Goal: Navigation & Orientation: Go to known website

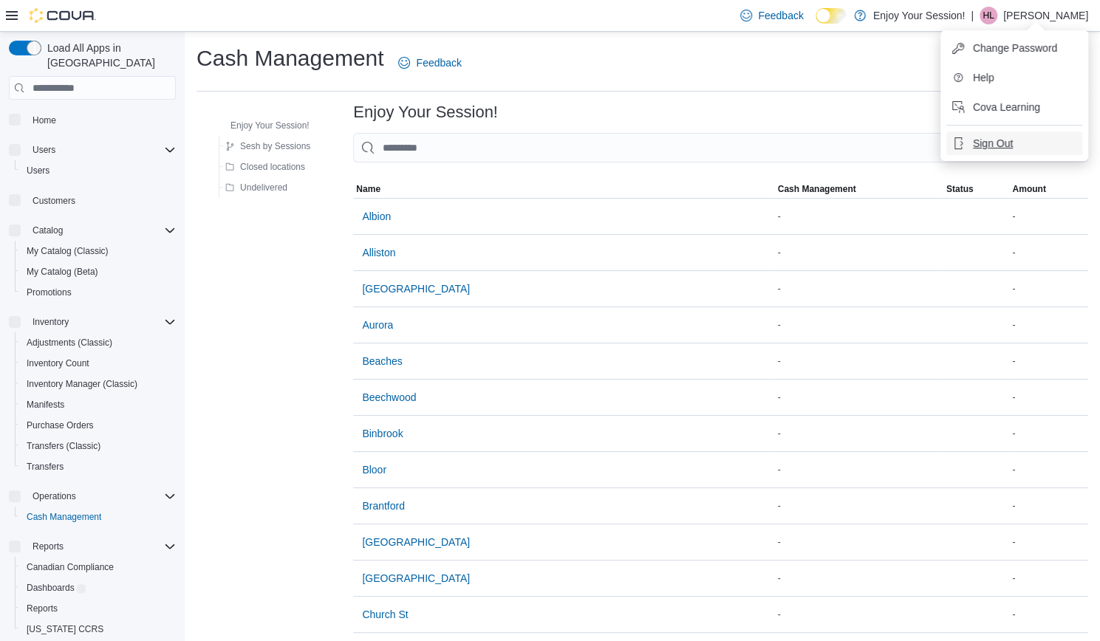
click at [1007, 141] on span "Sign Out" at bounding box center [993, 143] width 40 height 15
